Goal: Information Seeking & Learning: Compare options

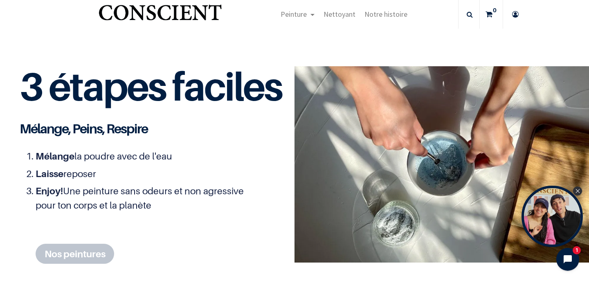
scroll to position [928, 0]
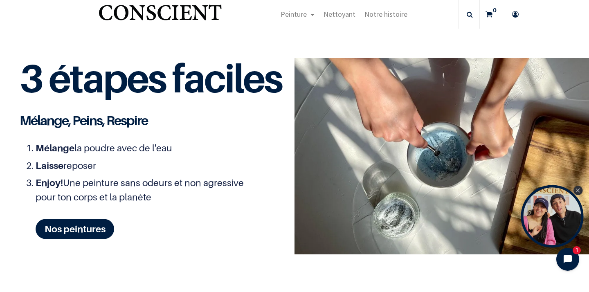
click at [576, 192] on div "Close Tolstoy widget" at bounding box center [578, 190] width 9 height 9
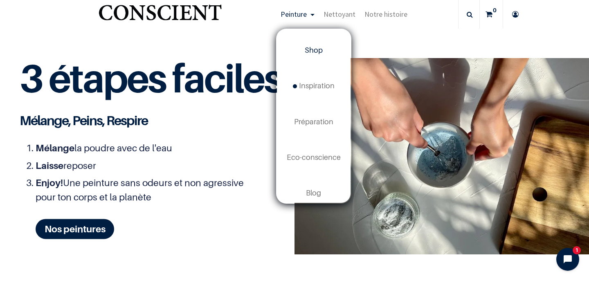
click at [313, 52] on span "Shop" at bounding box center [314, 50] width 18 height 9
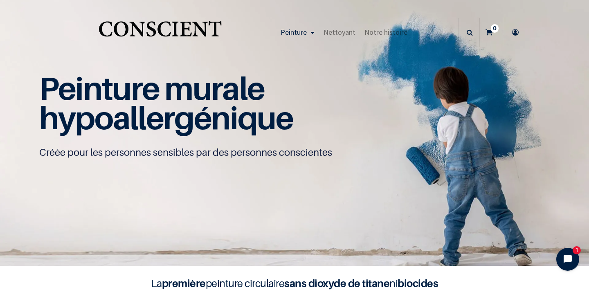
scroll to position [0, 0]
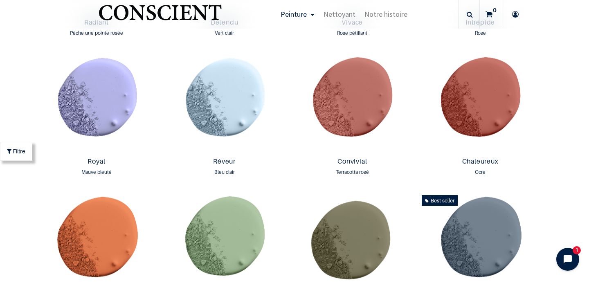
scroll to position [946, 0]
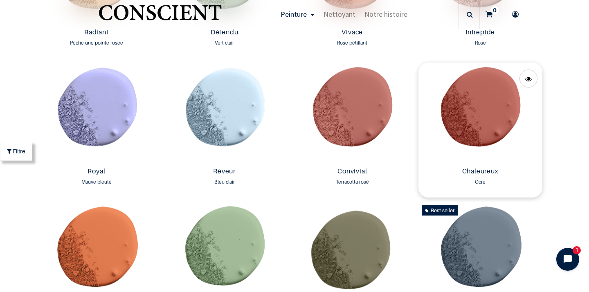
click at [476, 130] on img at bounding box center [481, 113] width 124 height 101
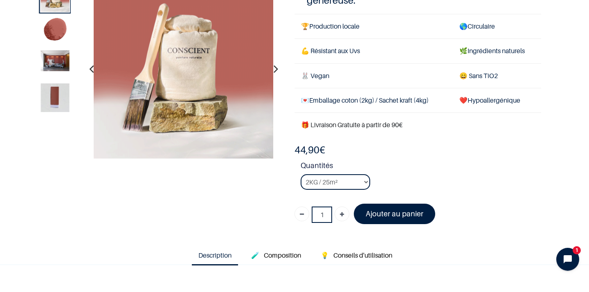
scroll to position [79, 0]
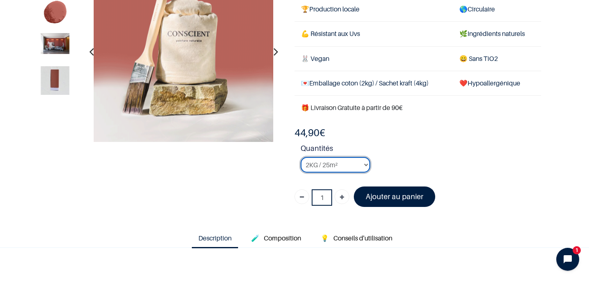
click at [368, 157] on select "2KG / 25m² 4KG / 50m² 8KG / 100m² Testeur" at bounding box center [336, 165] width 70 height 16
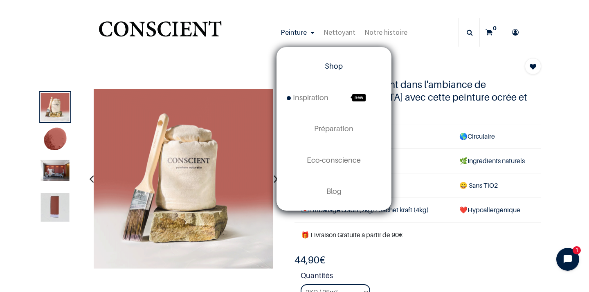
click at [340, 69] on span "Shop" at bounding box center [334, 66] width 18 height 9
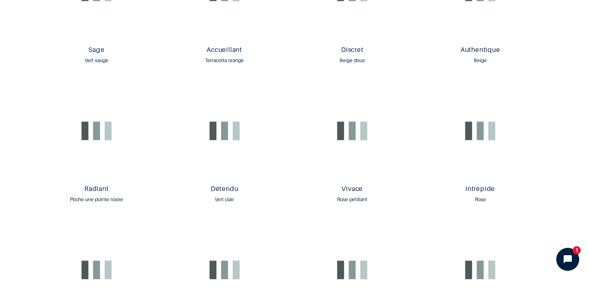
scroll to position [871, 0]
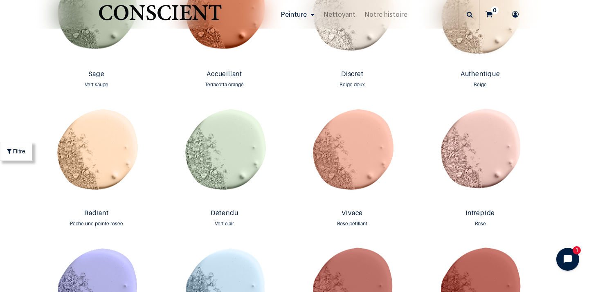
scroll to position [766, 0]
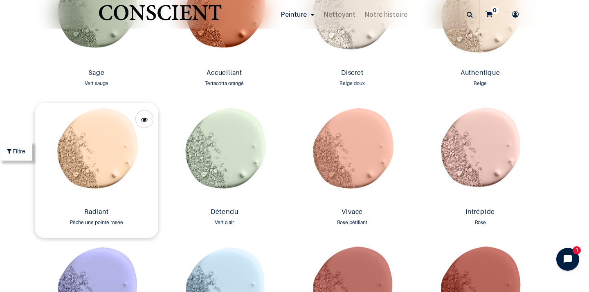
click at [110, 171] on img at bounding box center [97, 153] width 124 height 101
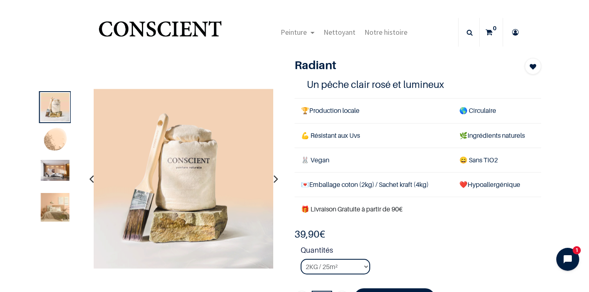
click at [56, 202] on img at bounding box center [55, 208] width 29 height 29
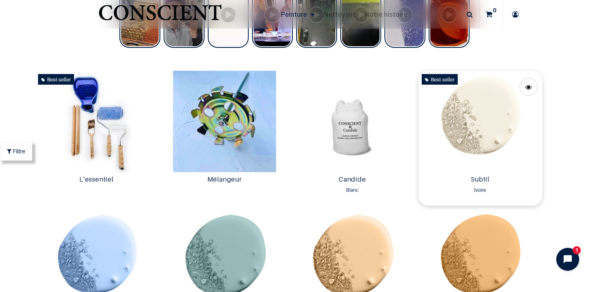
scroll to position [376, 0]
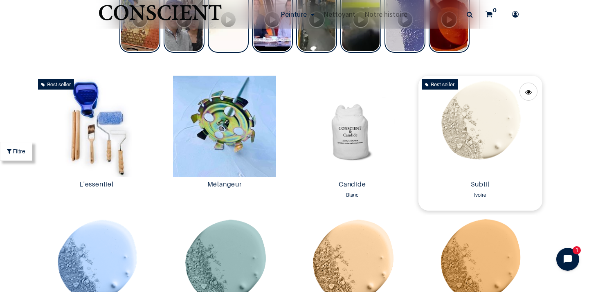
click at [486, 118] on img at bounding box center [481, 126] width 124 height 101
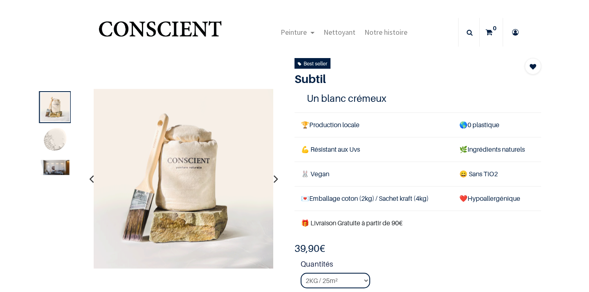
click at [277, 177] on icon "button" at bounding box center [276, 179] width 5 height 22
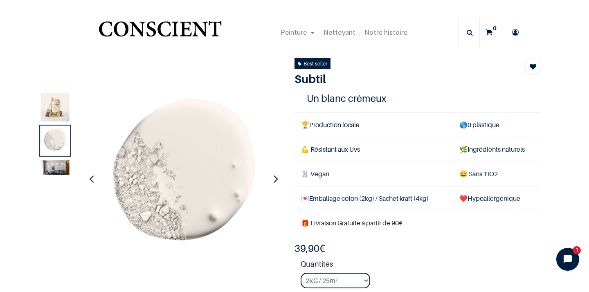
click at [277, 177] on icon "button" at bounding box center [276, 179] width 5 height 22
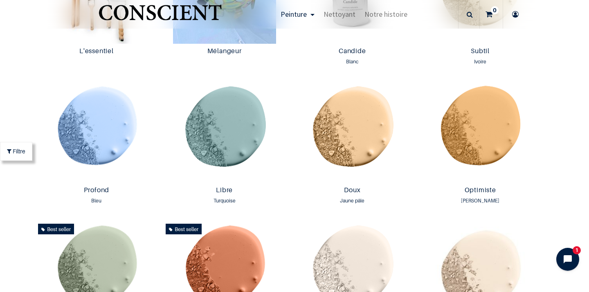
scroll to position [706, 0]
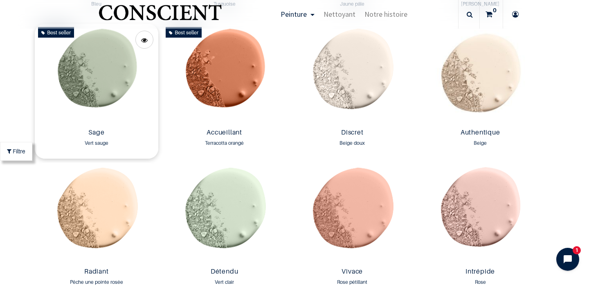
click at [104, 90] on img at bounding box center [97, 74] width 124 height 101
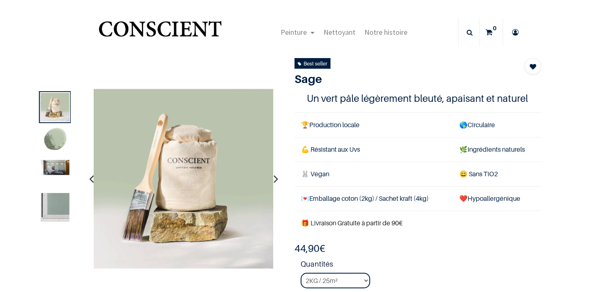
click at [277, 179] on icon "button" at bounding box center [276, 179] width 5 height 22
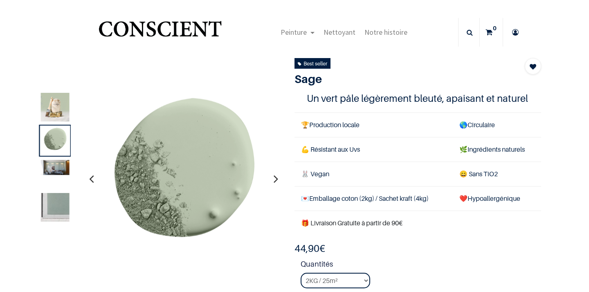
click at [277, 179] on icon "button" at bounding box center [276, 179] width 5 height 22
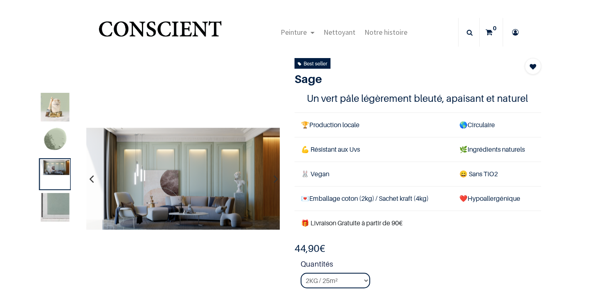
click at [277, 179] on icon "button" at bounding box center [276, 179] width 5 height 22
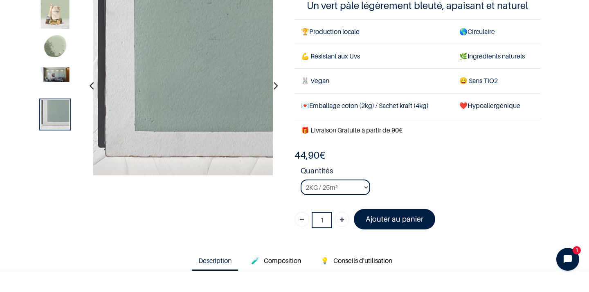
scroll to position [60, 0]
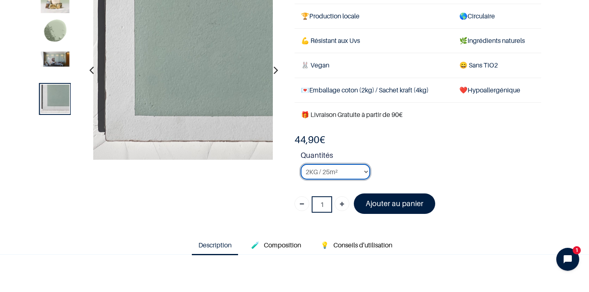
click at [365, 170] on select "2KG / 25m² 4KG / 50m² 8KG / 100m² Testeur" at bounding box center [336, 172] width 70 height 16
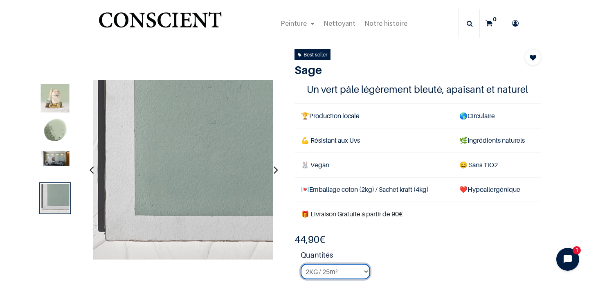
scroll to position [9, 0]
click at [277, 169] on icon "button" at bounding box center [276, 169] width 5 height 22
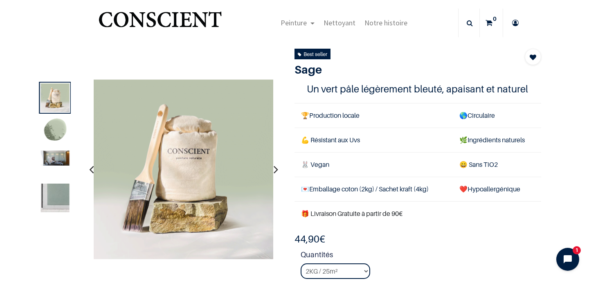
click at [90, 169] on icon "button" at bounding box center [91, 169] width 5 height 22
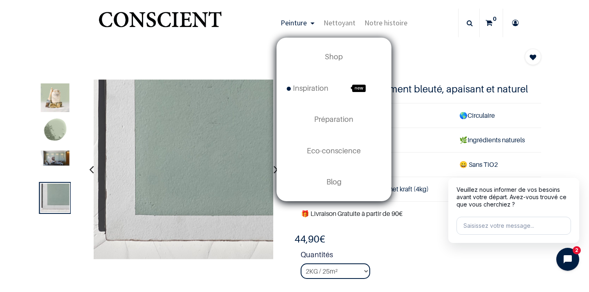
click at [311, 23] on link "Peinture" at bounding box center [297, 23] width 43 height 29
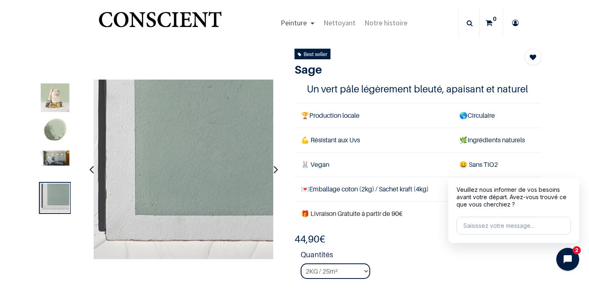
click at [311, 23] on link "Peinture" at bounding box center [297, 23] width 43 height 29
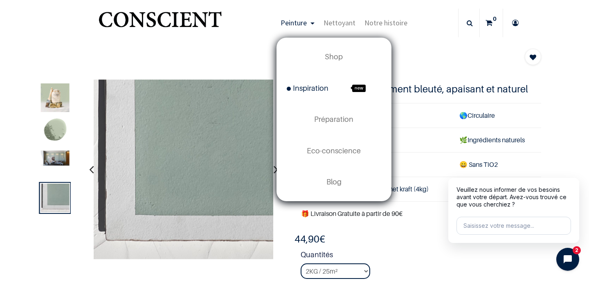
click at [312, 92] on span "Inspiration" at bounding box center [308, 88] width 42 height 9
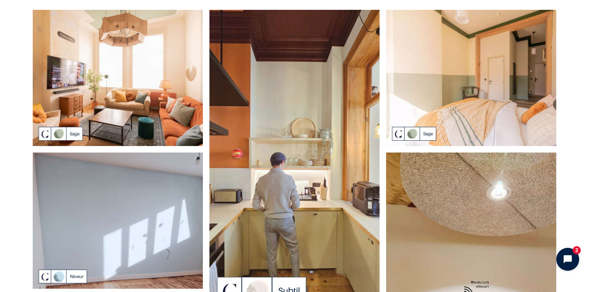
scroll to position [55, 0]
